Goal: Check status: Check status

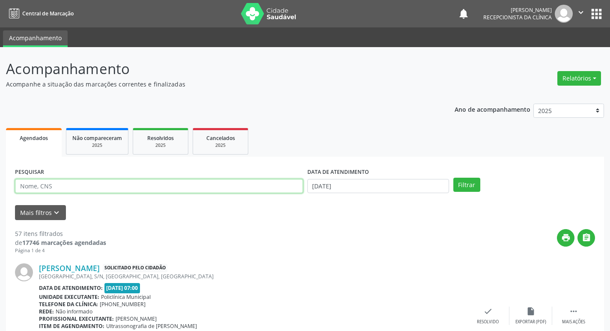
click at [125, 188] on input "text" at bounding box center [159, 186] width 288 height 15
click at [453, 178] on button "Filtrar" at bounding box center [466, 185] width 27 height 15
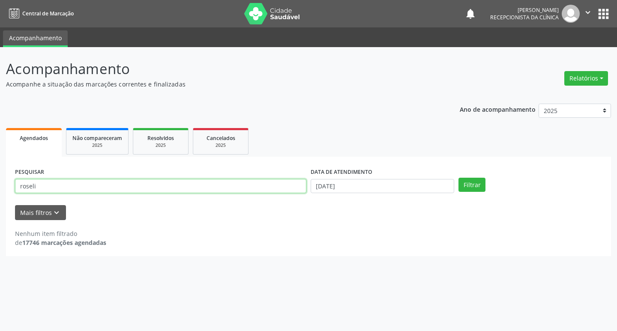
click at [65, 185] on input "roseli" at bounding box center [160, 186] width 291 height 15
click at [63, 185] on input "roseli" at bounding box center [160, 186] width 291 height 15
type input "[PERSON_NAME]"
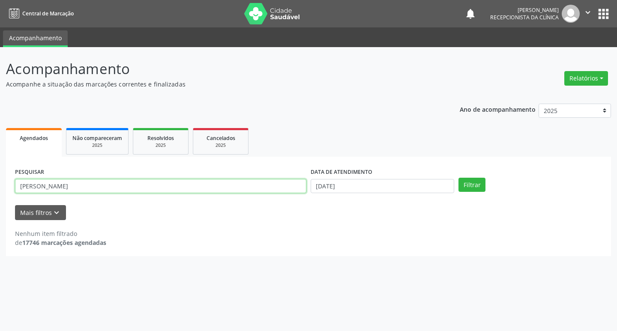
click at [458, 178] on button "Filtrar" at bounding box center [471, 185] width 27 height 15
click at [156, 184] on input "[PERSON_NAME]" at bounding box center [160, 186] width 291 height 15
